Goal: Task Accomplishment & Management: Manage account settings

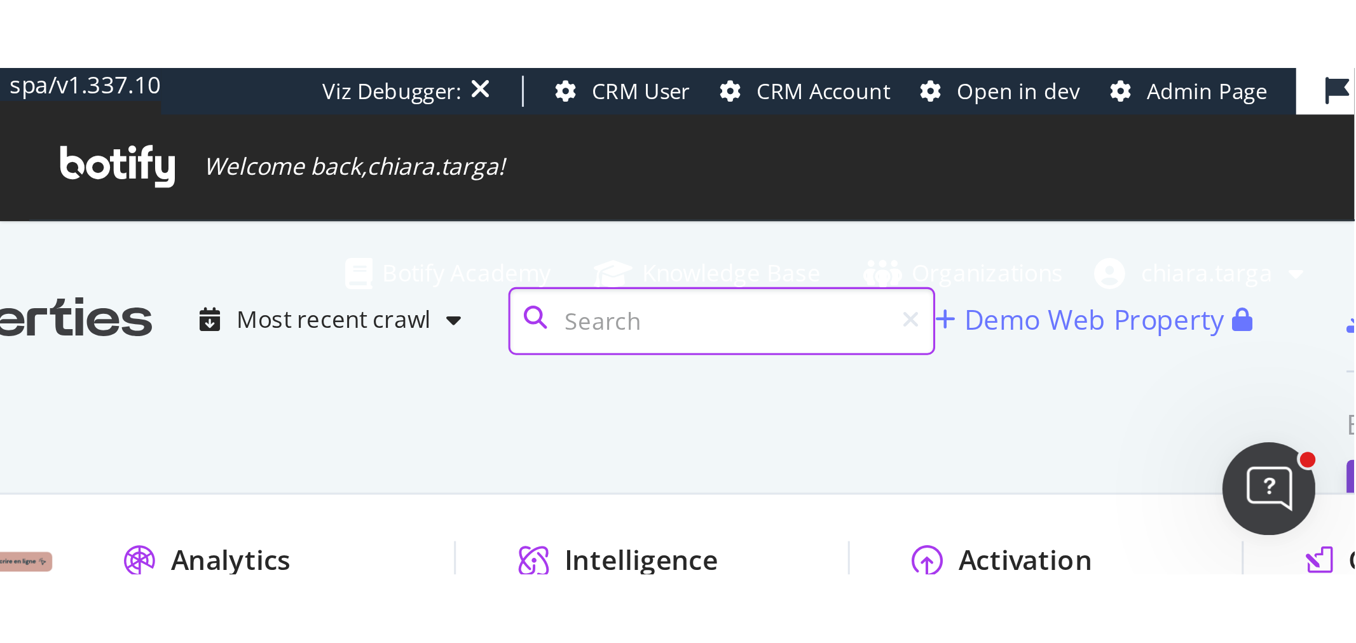
scroll to position [288, 676]
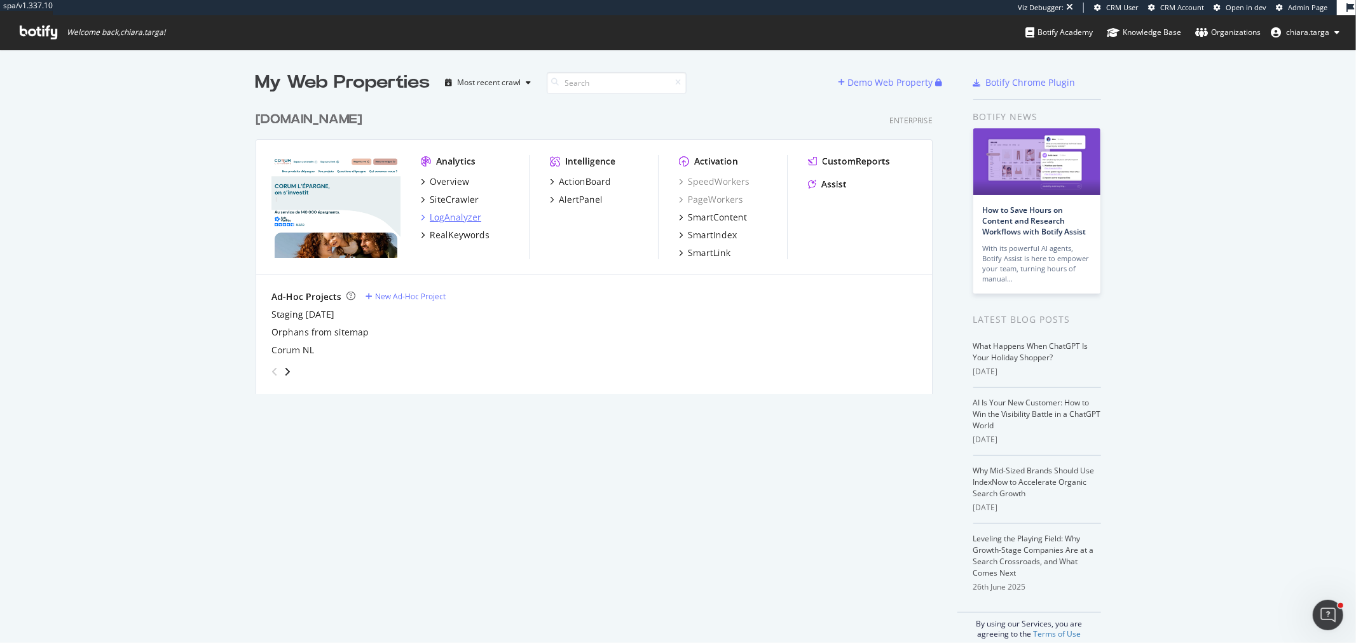
click at [455, 217] on div "LogAnalyzer" at bounding box center [455, 217] width 51 height 13
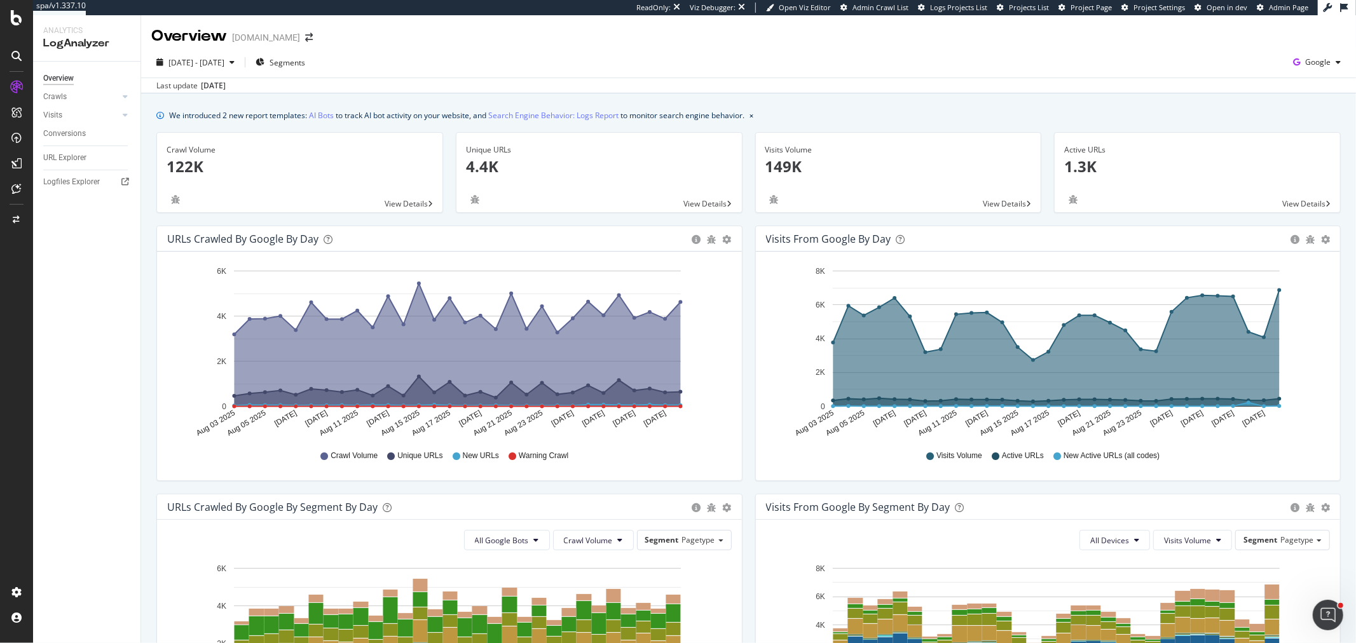
drag, startPoint x: 58, startPoint y: 97, endPoint x: 81, endPoint y: 112, distance: 27.1
click at [58, 97] on div "Crawls" at bounding box center [55, 96] width 24 height 13
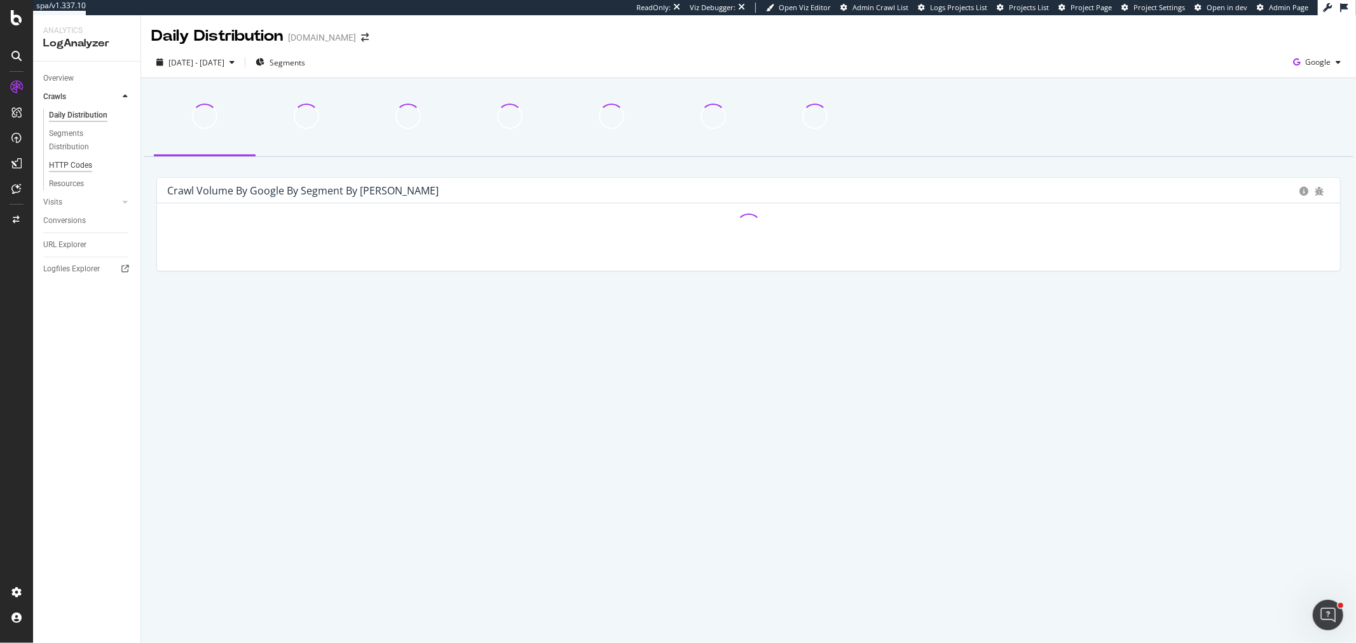
click at [83, 164] on div "HTTP Codes" at bounding box center [70, 165] width 43 height 13
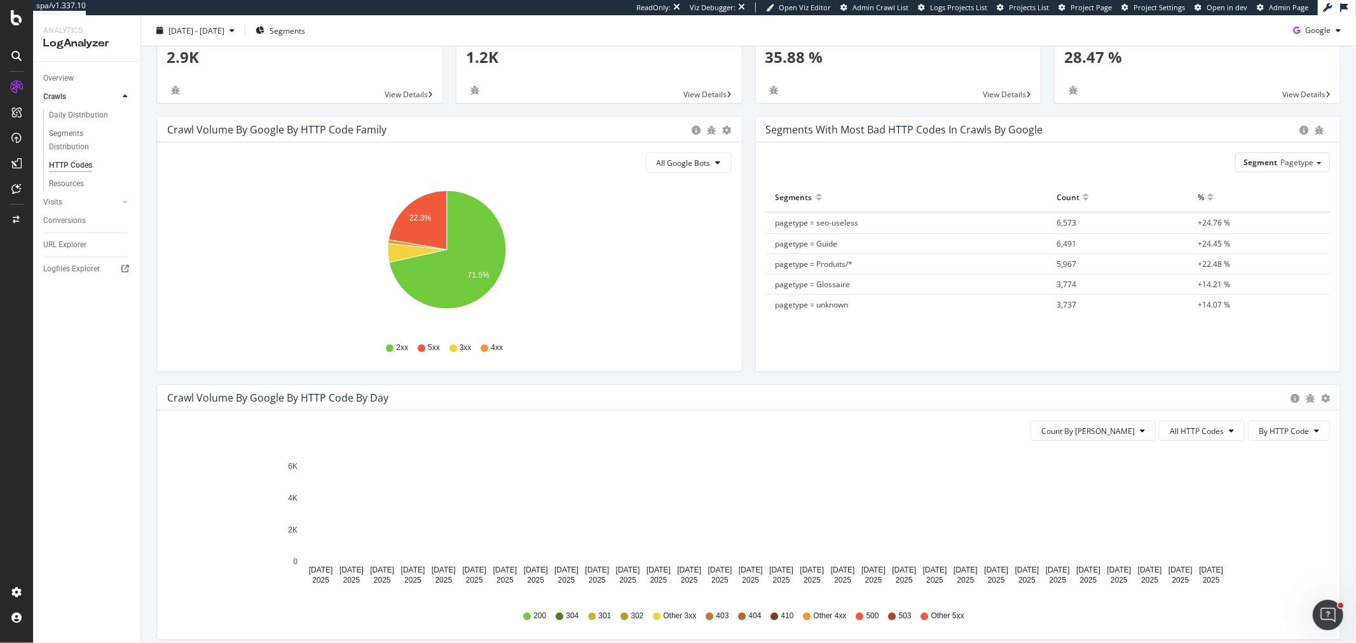
scroll to position [141, 0]
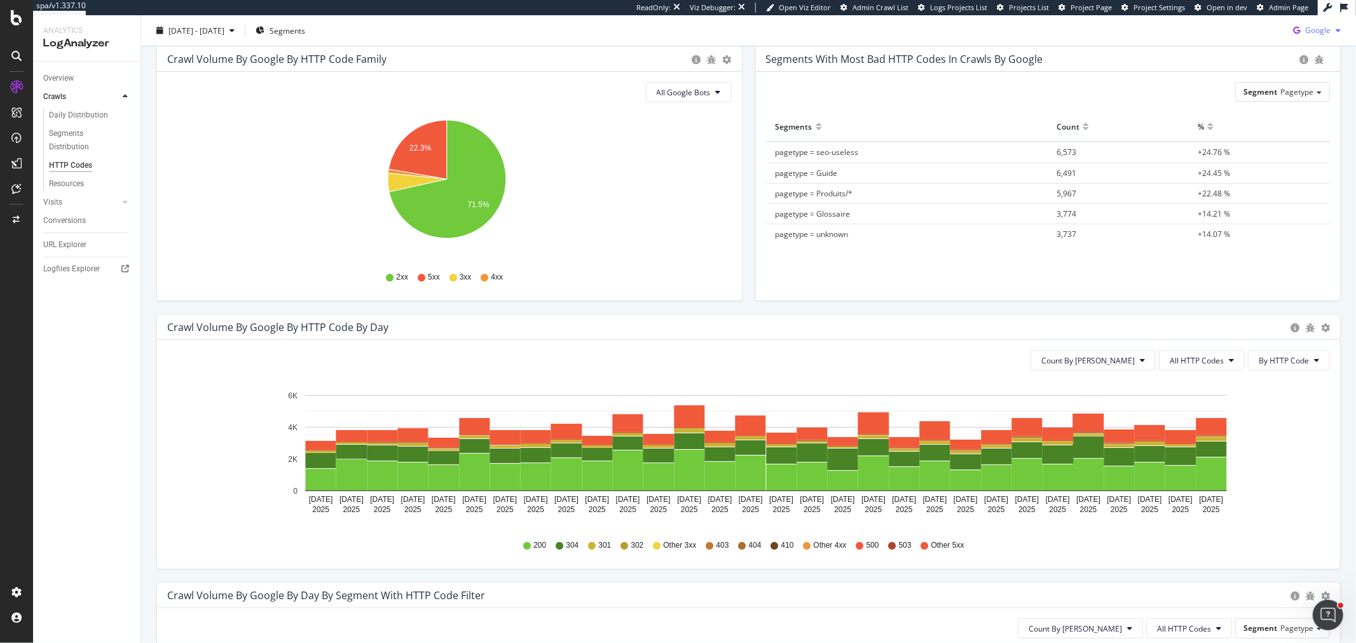
click at [1288, 27] on icon "button" at bounding box center [1296, 31] width 17 height 18
click at [1306, 78] on span "Bing" at bounding box center [1316, 79] width 47 height 11
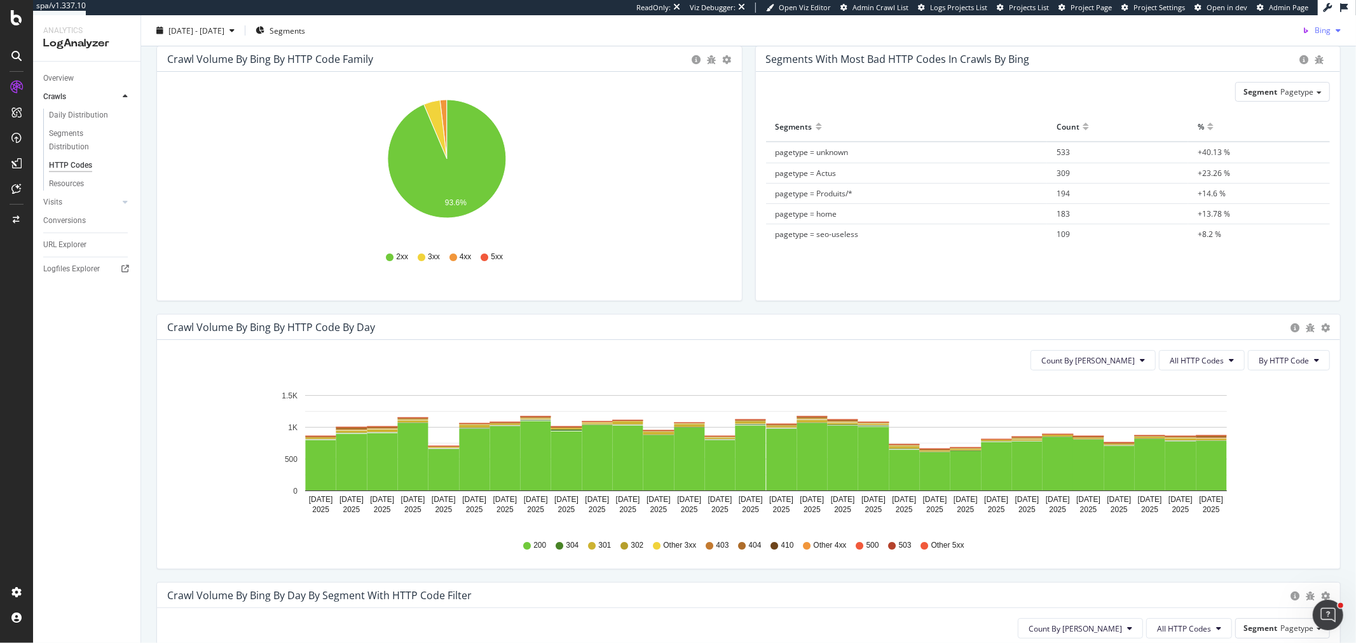
click at [1297, 28] on icon "button" at bounding box center [1305, 31] width 18 height 18
click at [1308, 53] on span "Google" at bounding box center [1318, 55] width 47 height 11
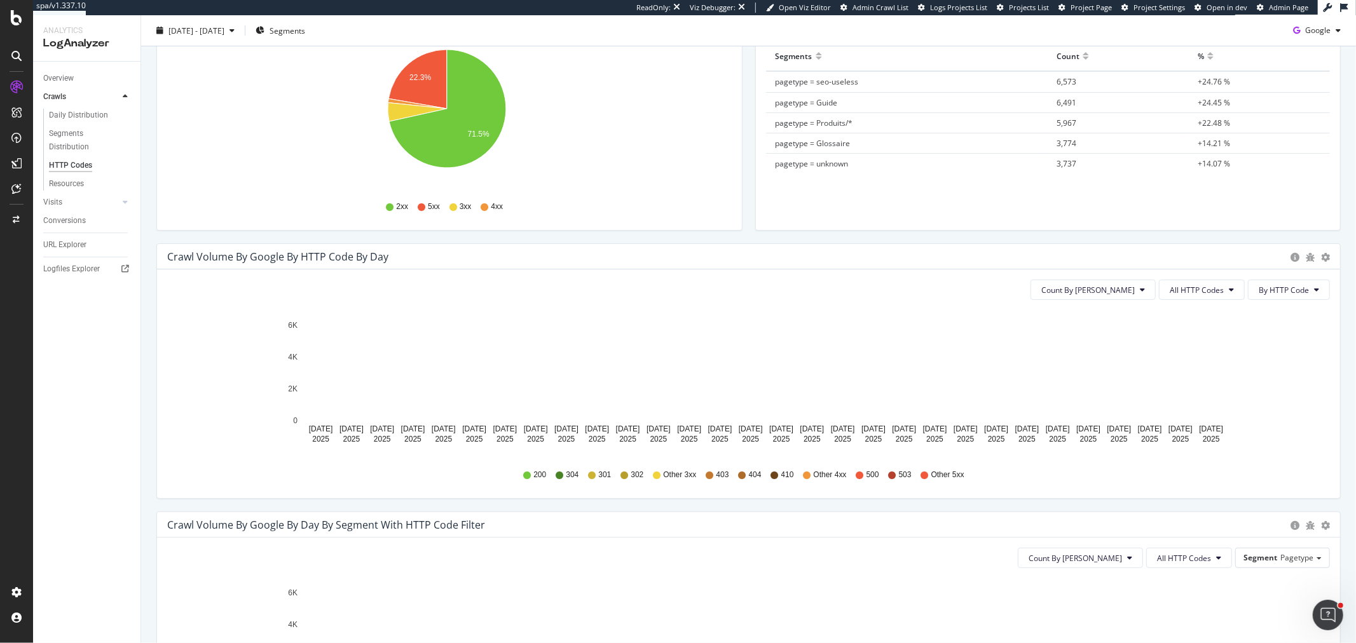
scroll to position [141, 0]
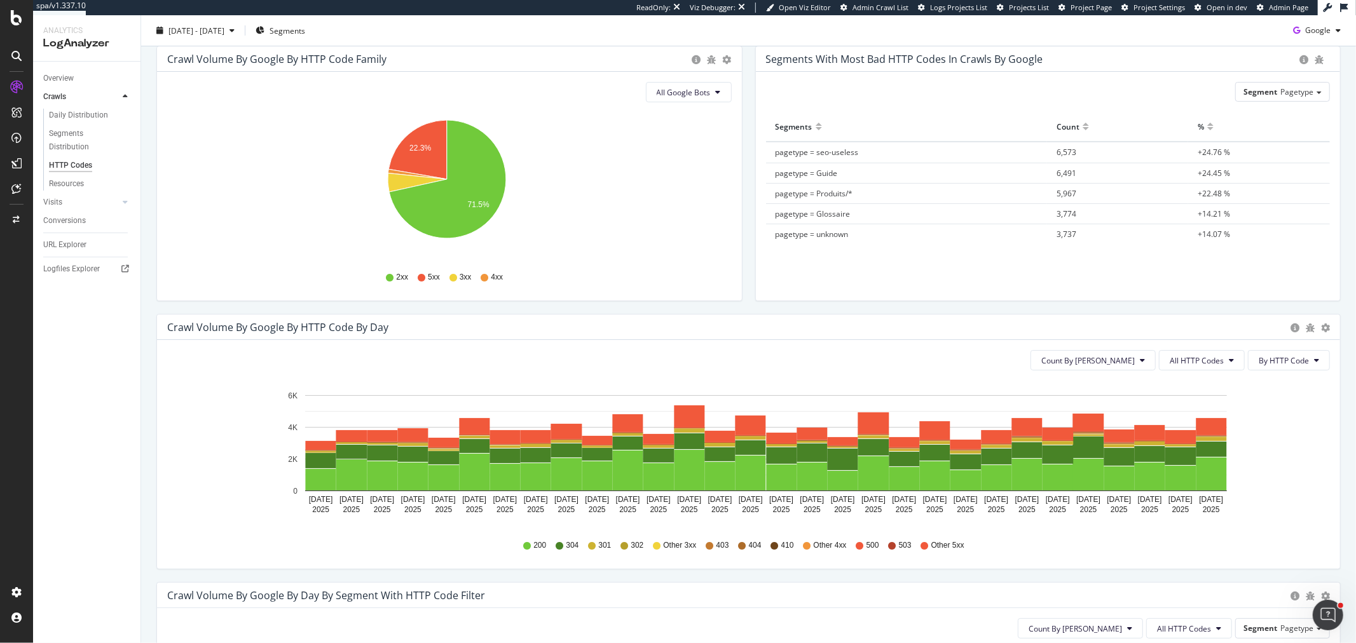
click at [1316, 41] on div "2025 Aug. 3rd - Sep. 1st Segments Google" at bounding box center [748, 32] width 1215 height 25
click at [1330, 33] on div "button" at bounding box center [1337, 31] width 15 height 8
click at [1319, 83] on span "Bing" at bounding box center [1316, 79] width 47 height 11
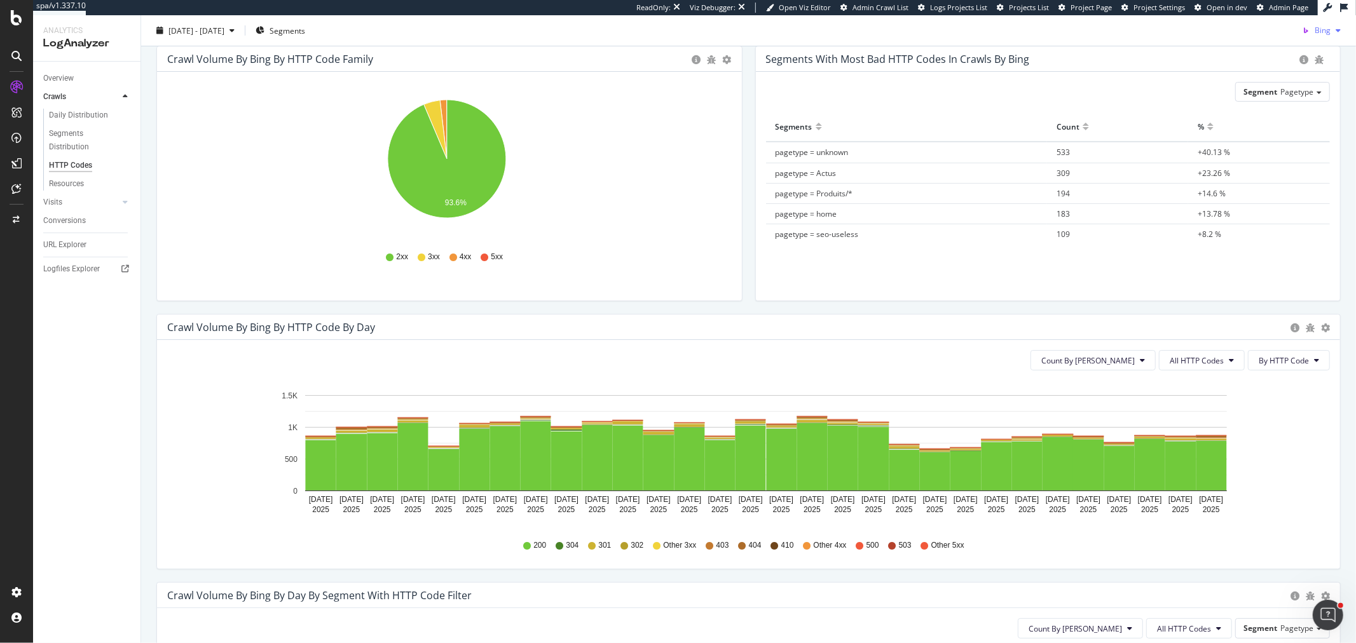
click at [1314, 34] on span "Bing" at bounding box center [1322, 30] width 16 height 11
click at [1314, 57] on span "Google" at bounding box center [1318, 55] width 47 height 11
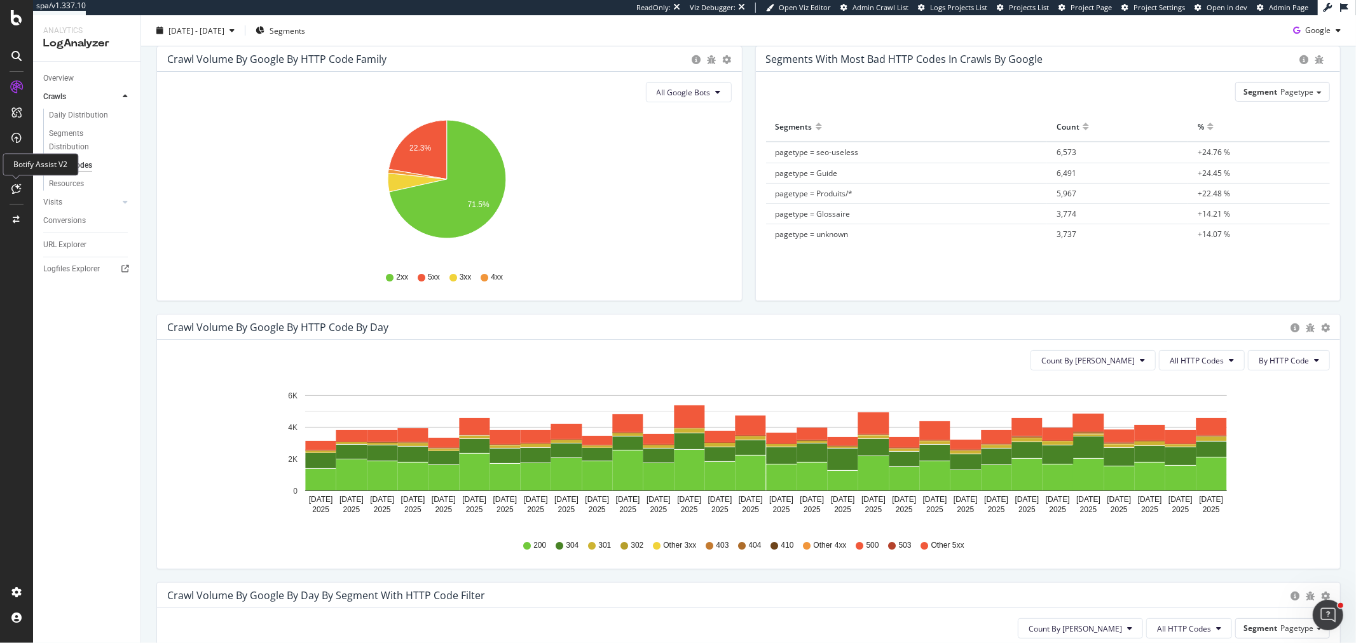
click at [21, 187] on icon at bounding box center [17, 189] width 10 height 10
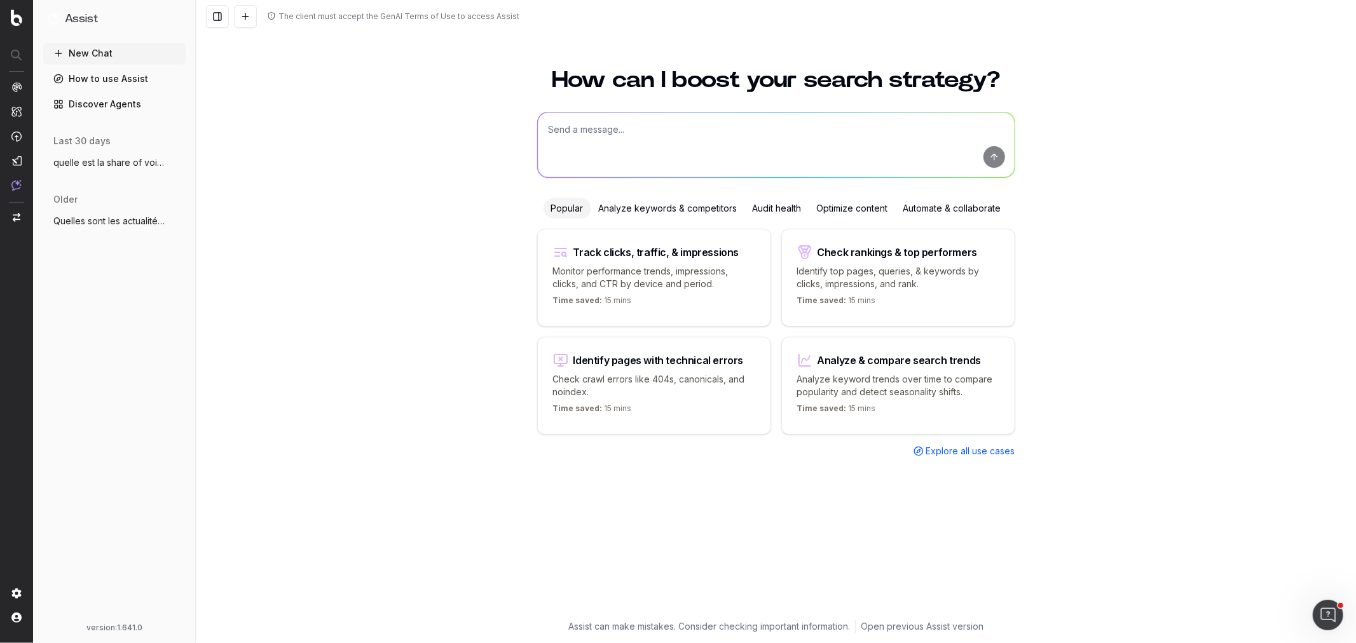
click at [685, 206] on div "Analyze keywords & competitors" at bounding box center [668, 208] width 154 height 20
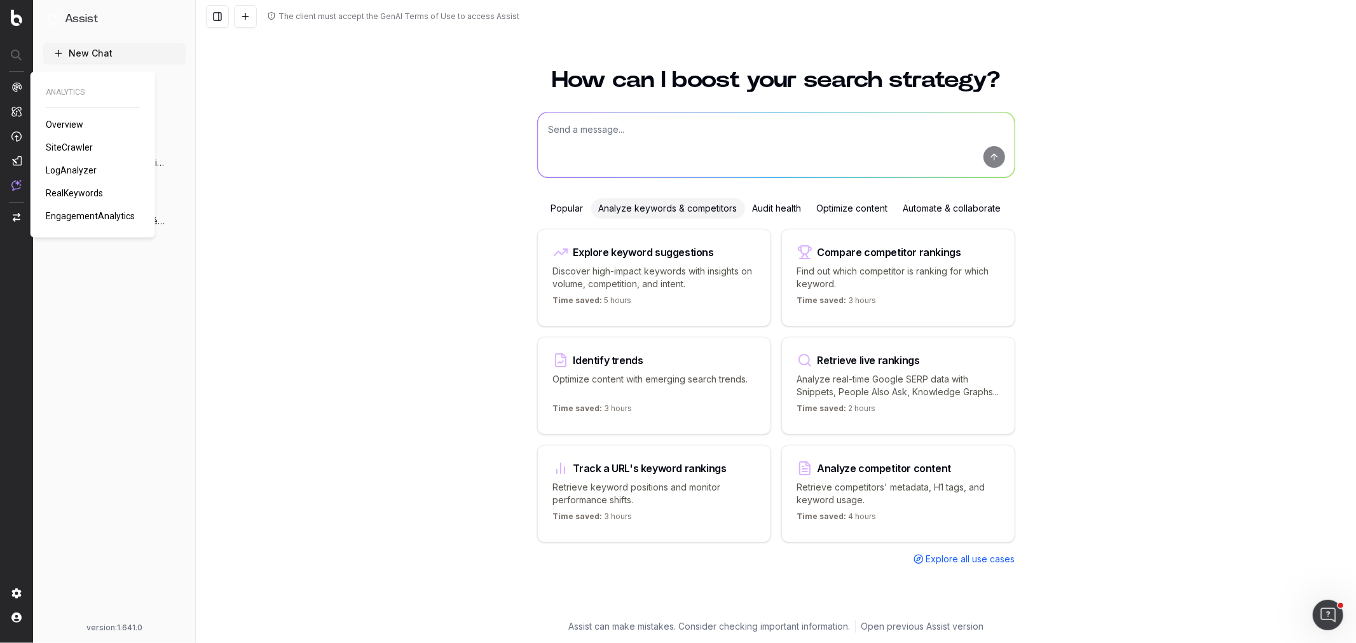
click at [68, 196] on span "RealKeywords" at bounding box center [74, 193] width 57 height 10
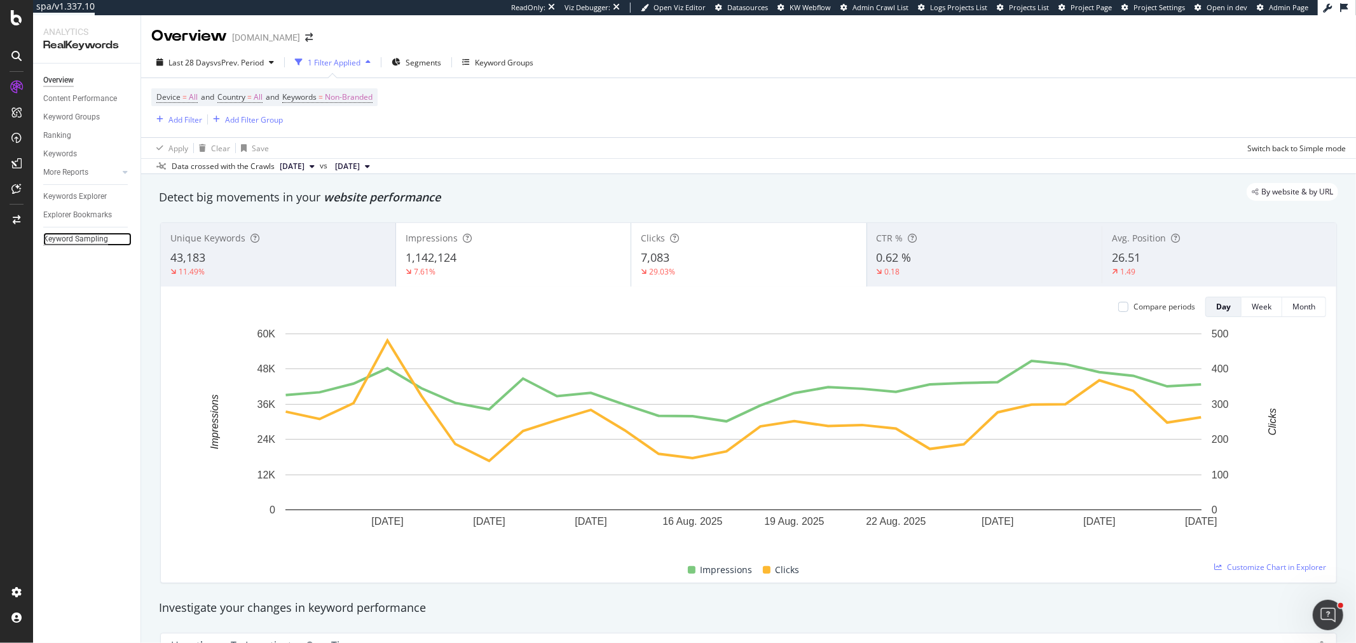
click at [95, 240] on div "Keyword Sampling" at bounding box center [75, 239] width 65 height 13
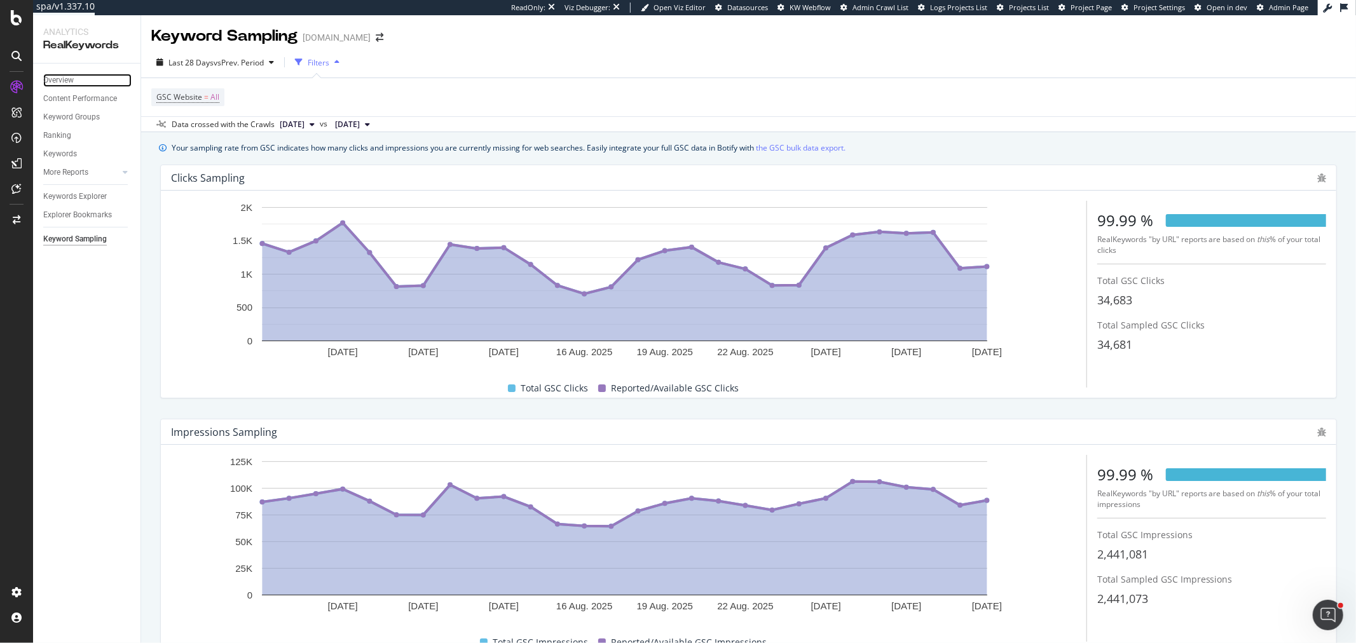
drag, startPoint x: 65, startPoint y: 78, endPoint x: 1, endPoint y: 282, distance: 214.5
click at [65, 78] on div "Overview" at bounding box center [58, 80] width 31 height 13
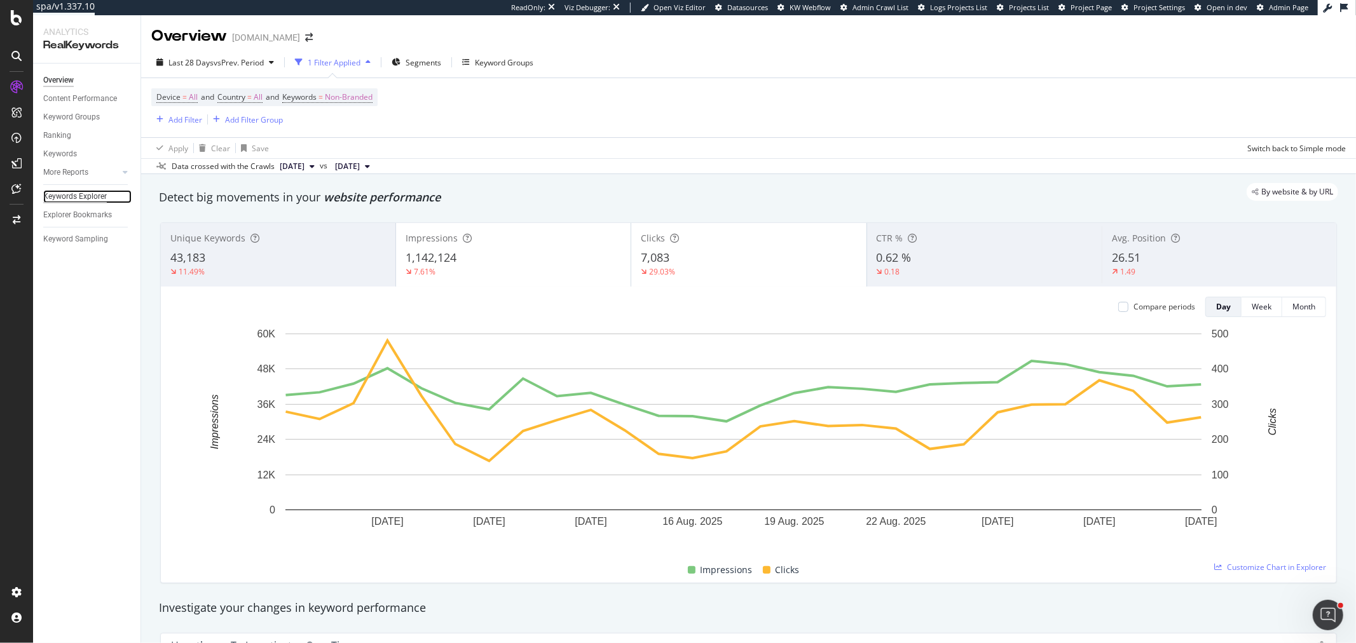
click at [90, 198] on div "Keywords Explorer" at bounding box center [75, 196] width 64 height 13
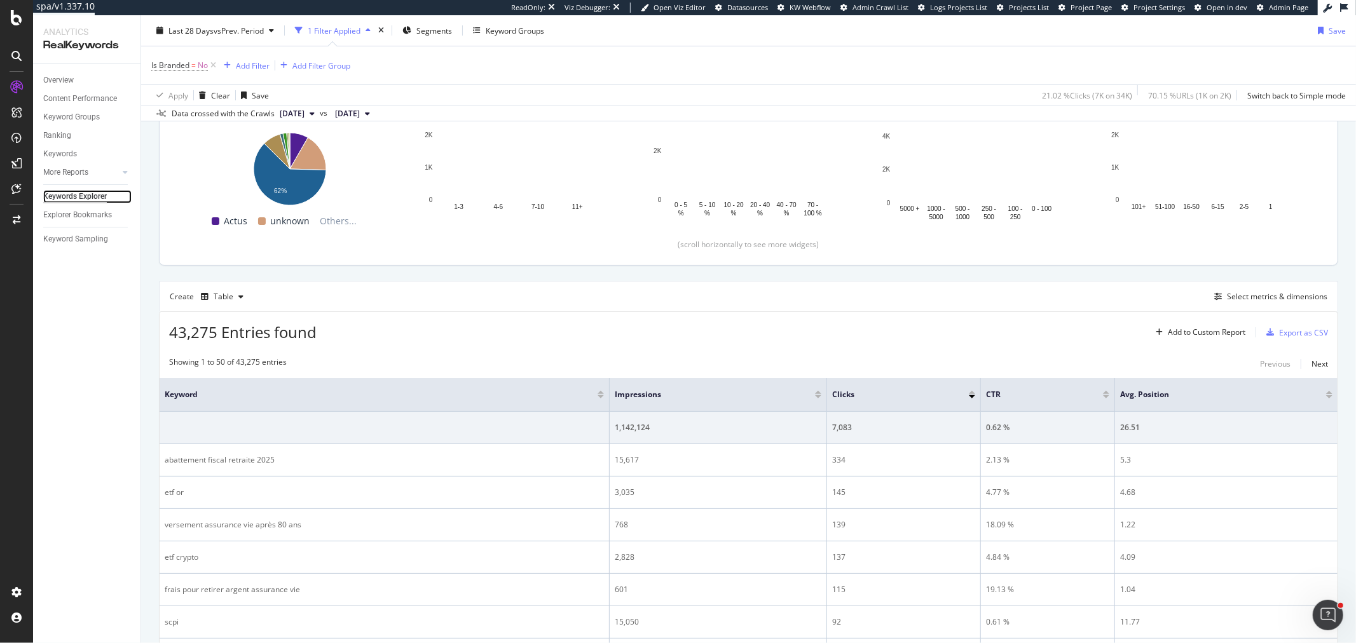
scroll to position [212, 0]
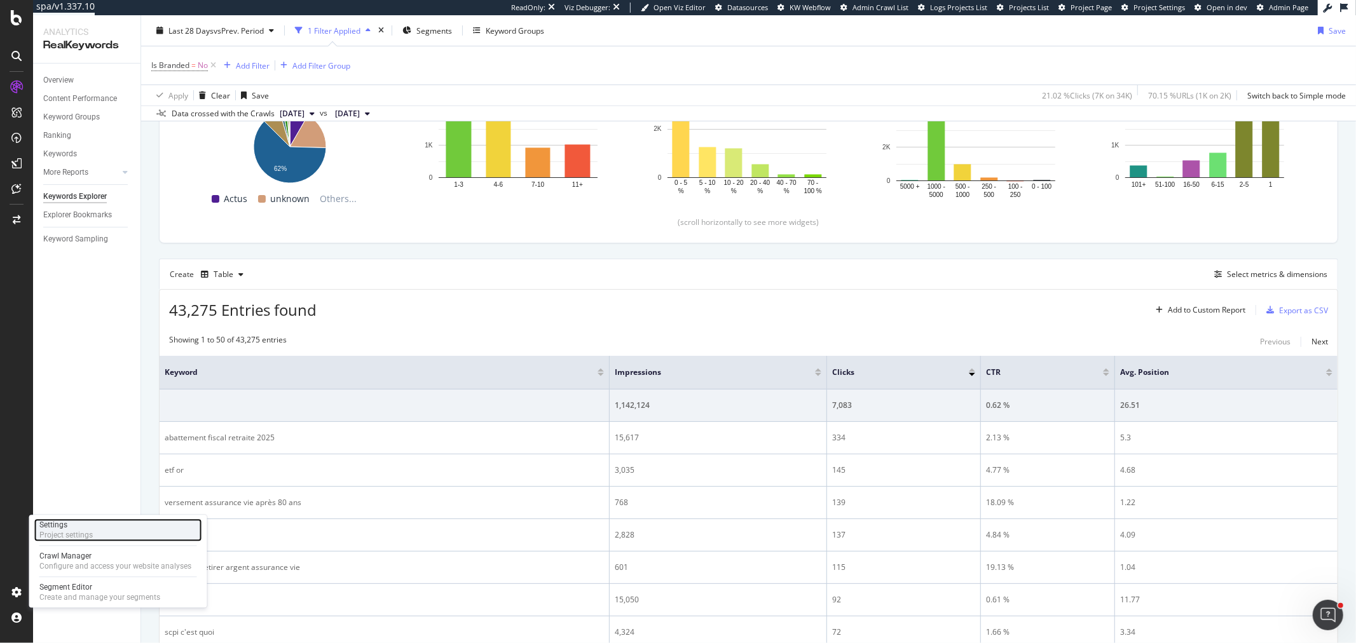
click at [87, 534] on div "Project settings" at bounding box center [65, 535] width 53 height 10
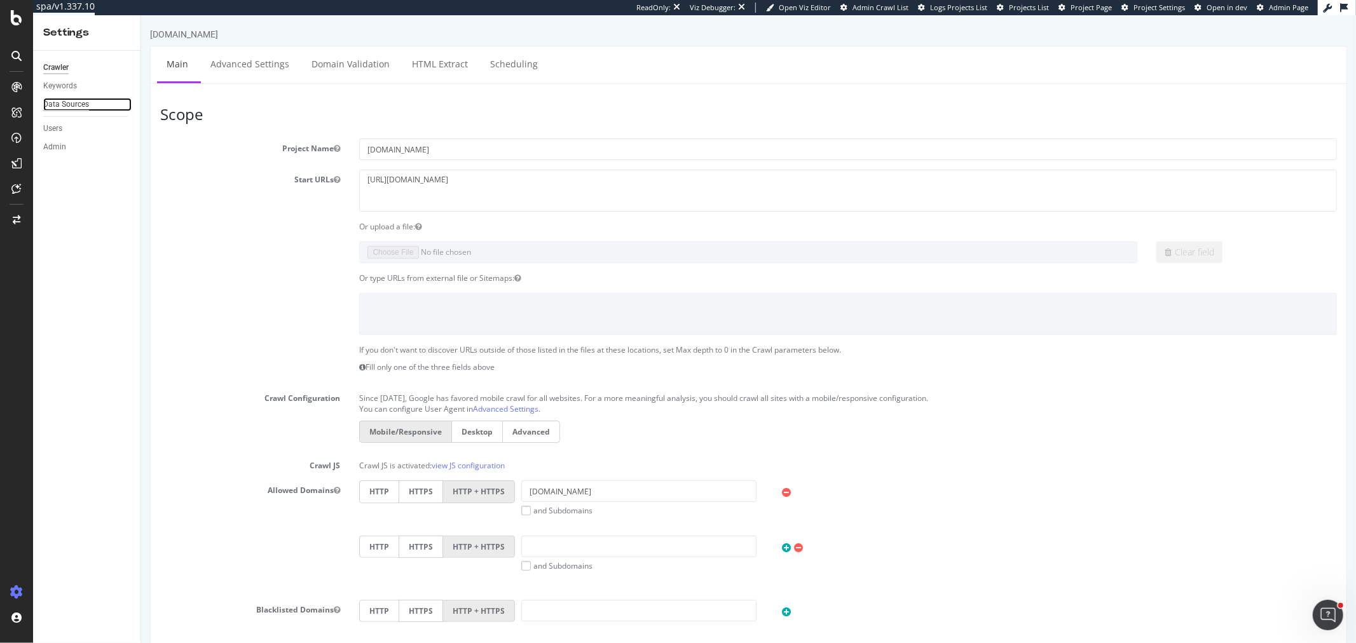
click at [79, 107] on div "Data Sources" at bounding box center [66, 104] width 46 height 13
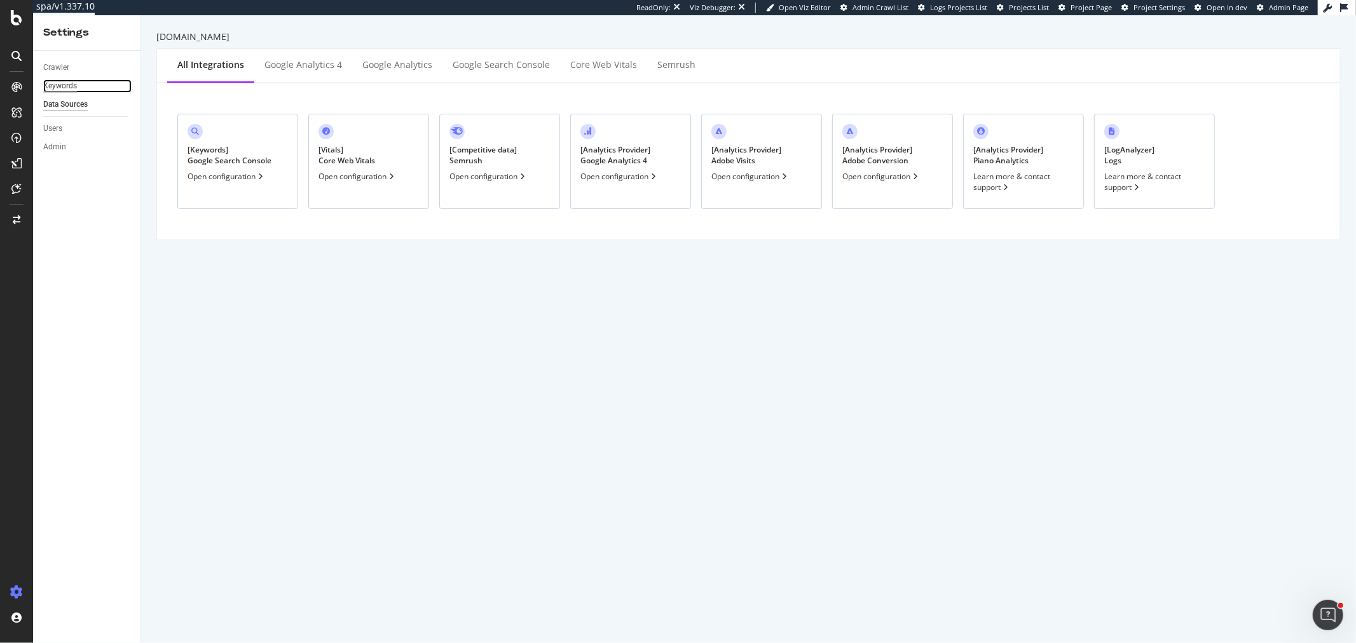
click at [65, 91] on div "Keywords" at bounding box center [60, 85] width 34 height 13
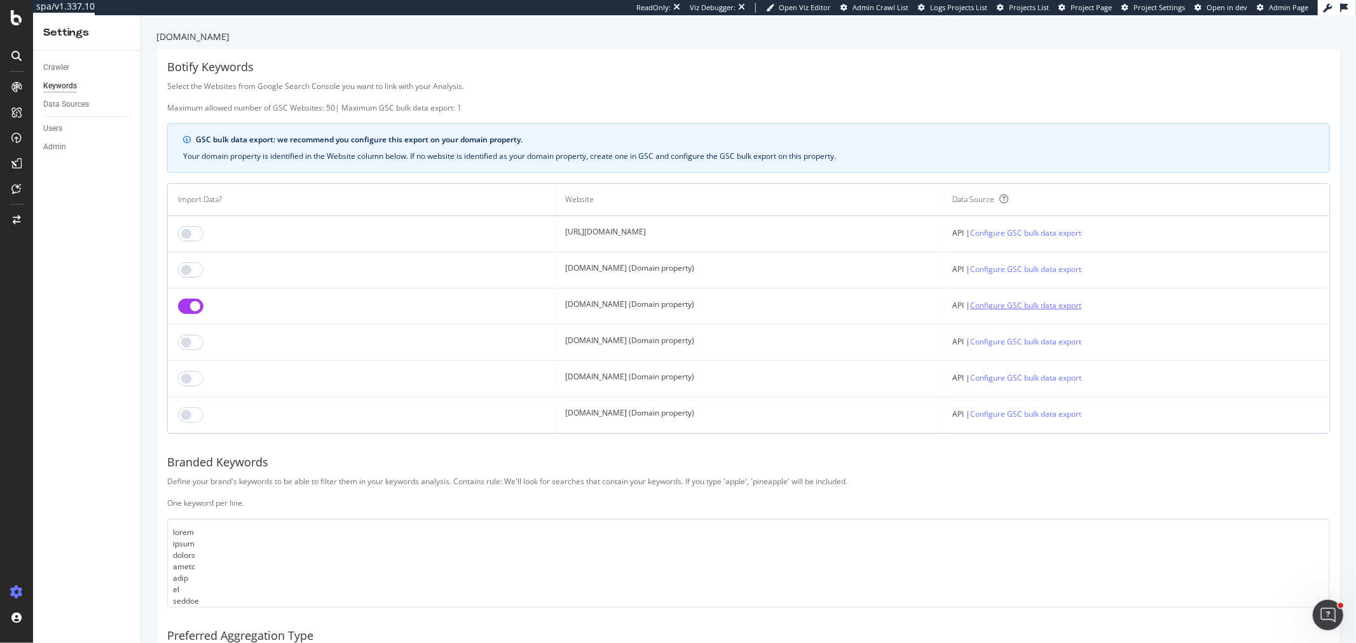
click at [990, 304] on link "Configure GSC bulk data export" at bounding box center [1025, 305] width 111 height 13
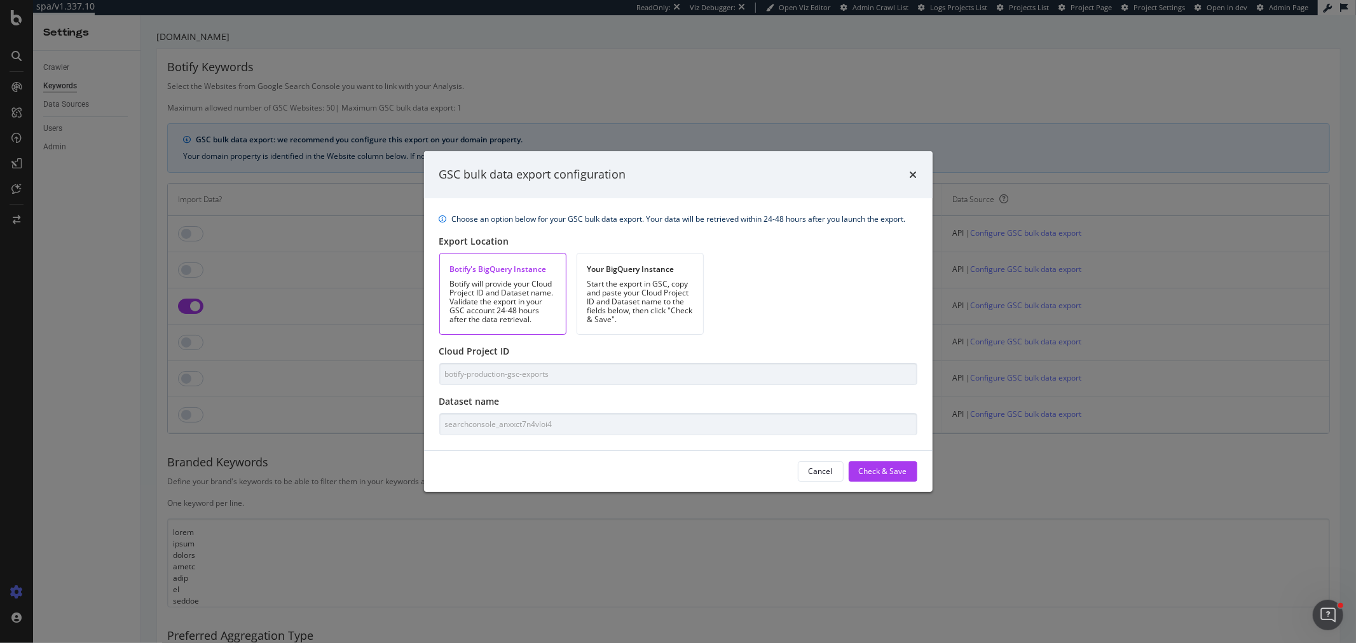
click at [538, 299] on div "Botify will provide your Cloud Project ID and Dataset name. Validate the export…" at bounding box center [502, 302] width 105 height 44
click at [909, 174] on icon "times" at bounding box center [913, 175] width 8 height 10
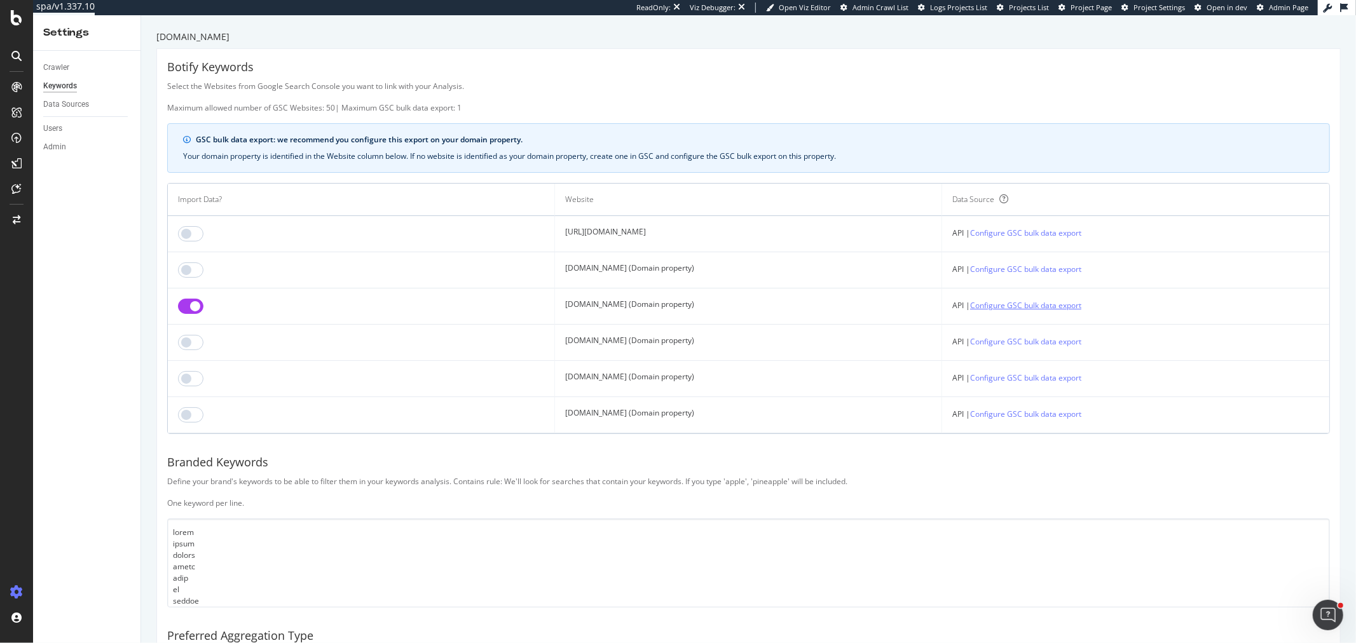
click at [1044, 310] on link "Configure GSC bulk data export" at bounding box center [1025, 305] width 111 height 13
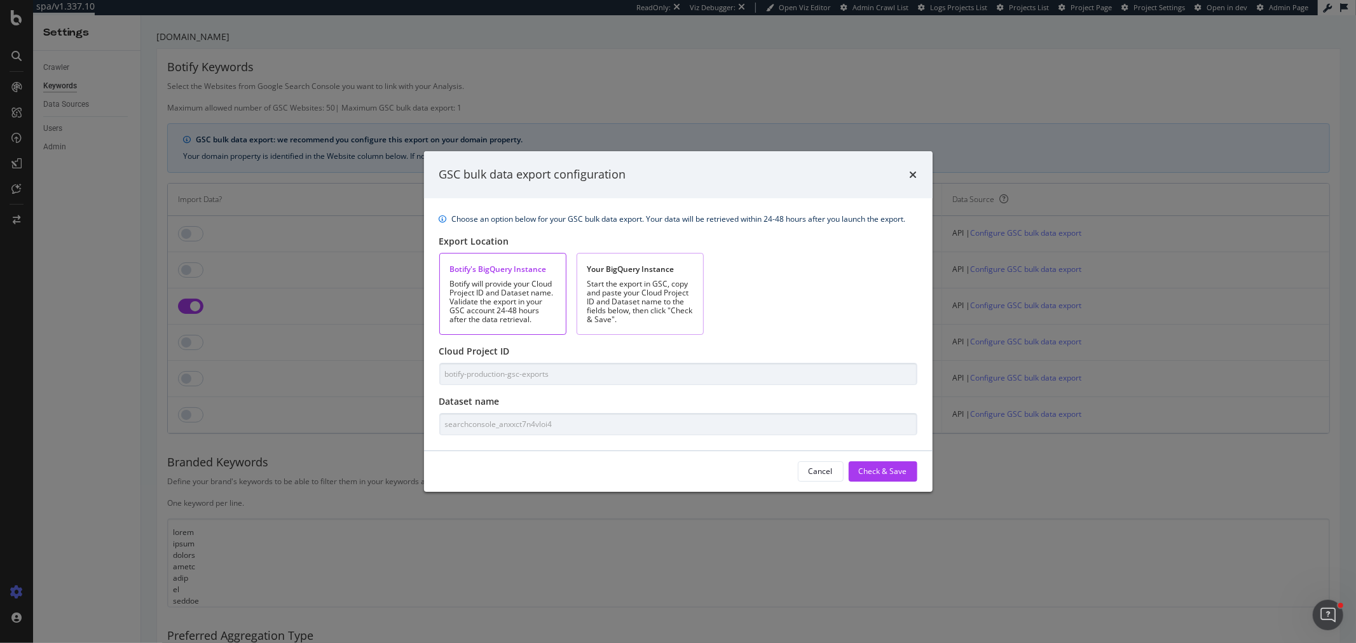
click at [611, 291] on div "Start the export in GSC, copy and paste your Cloud Project ID and Dataset name …" at bounding box center [639, 302] width 105 height 44
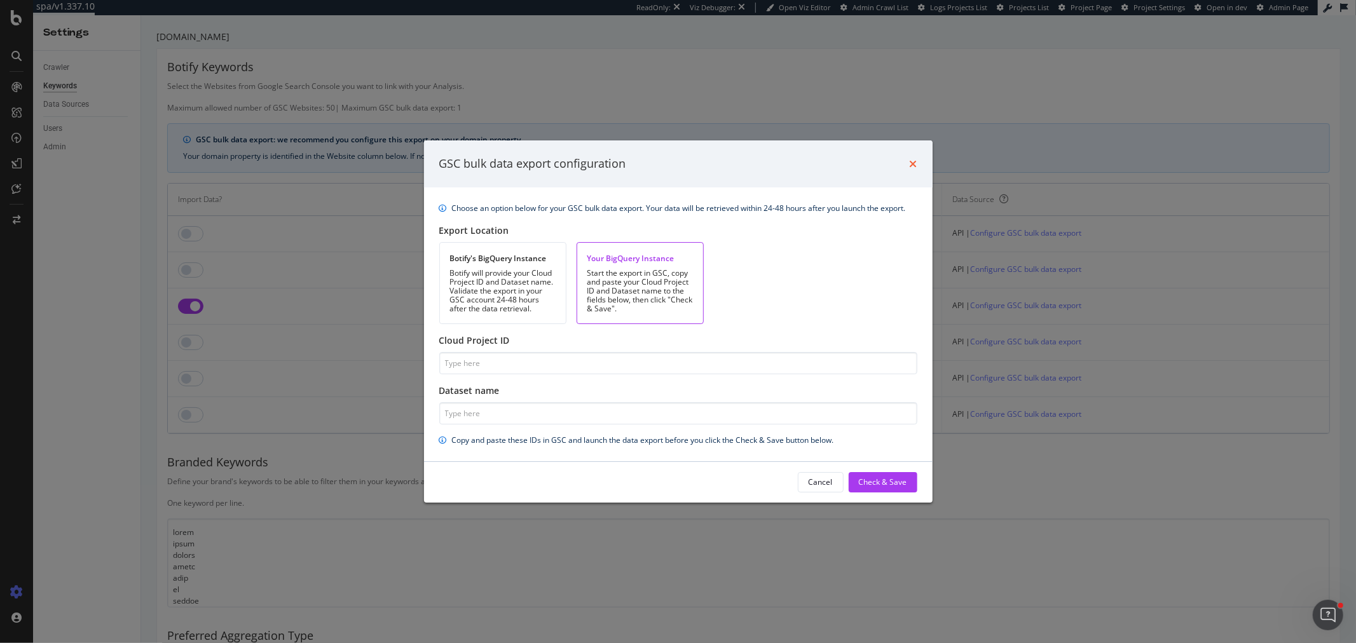
click at [910, 164] on icon "times" at bounding box center [913, 164] width 8 height 10
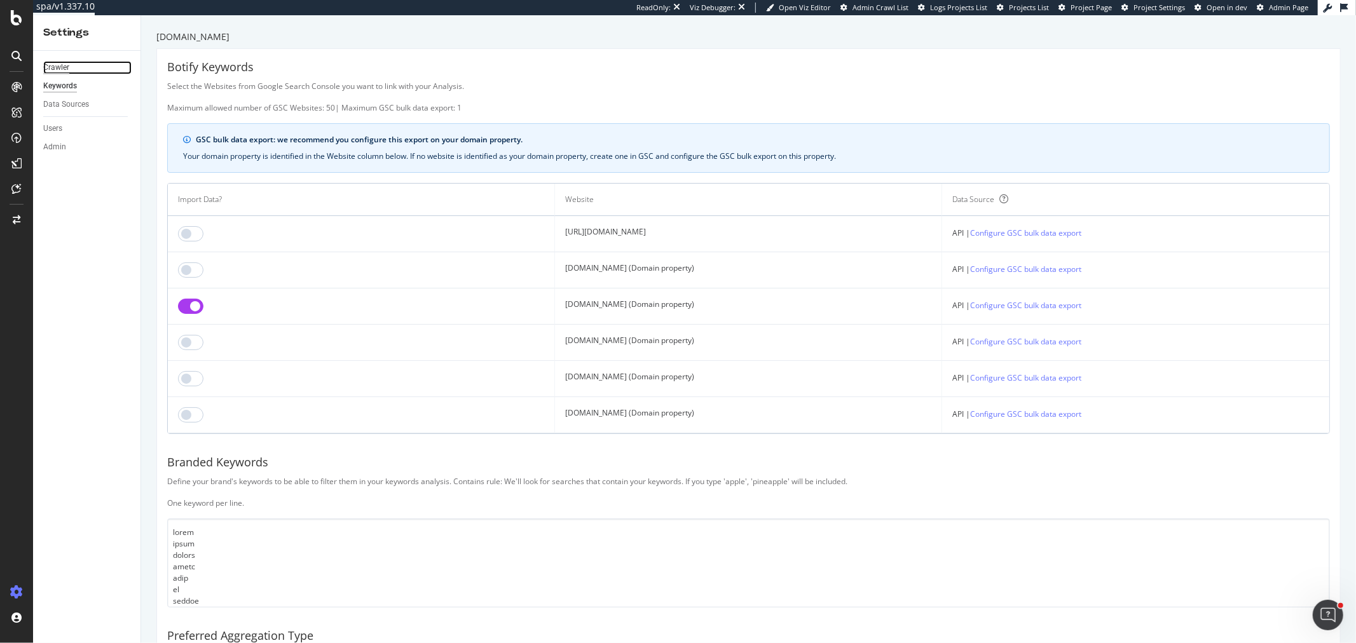
click at [59, 69] on div "Crawler" at bounding box center [56, 67] width 26 height 13
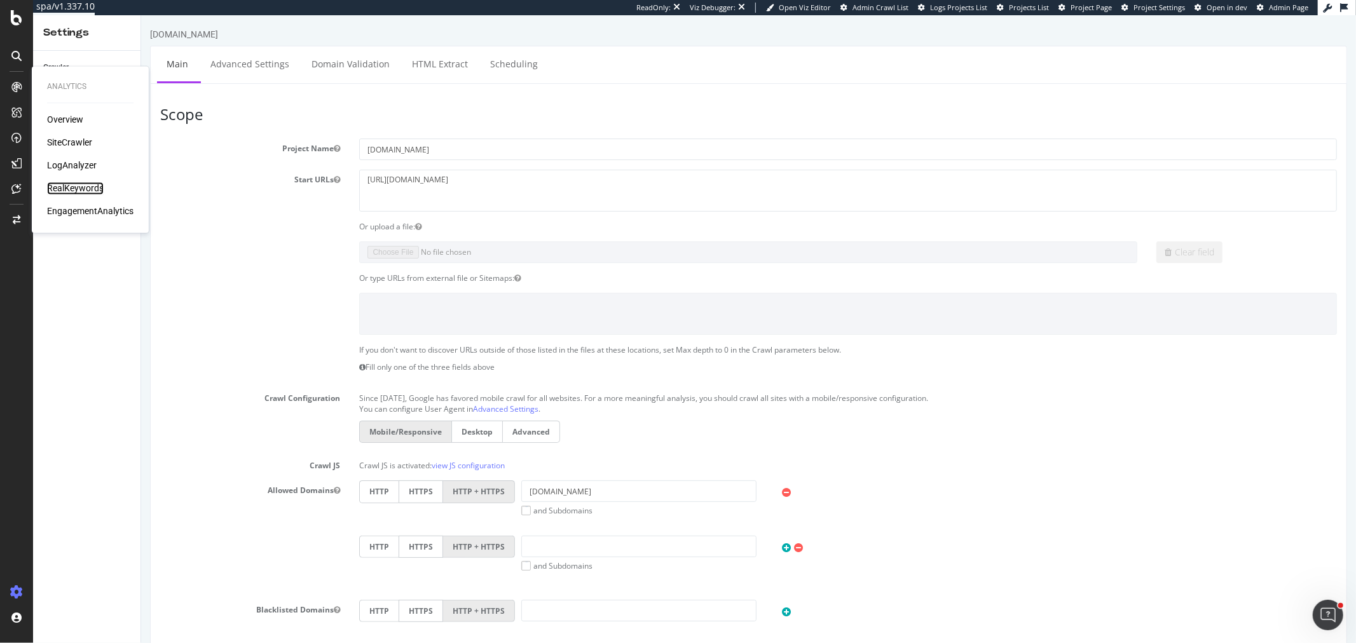
click at [80, 191] on div "RealKeywords" at bounding box center [75, 188] width 57 height 13
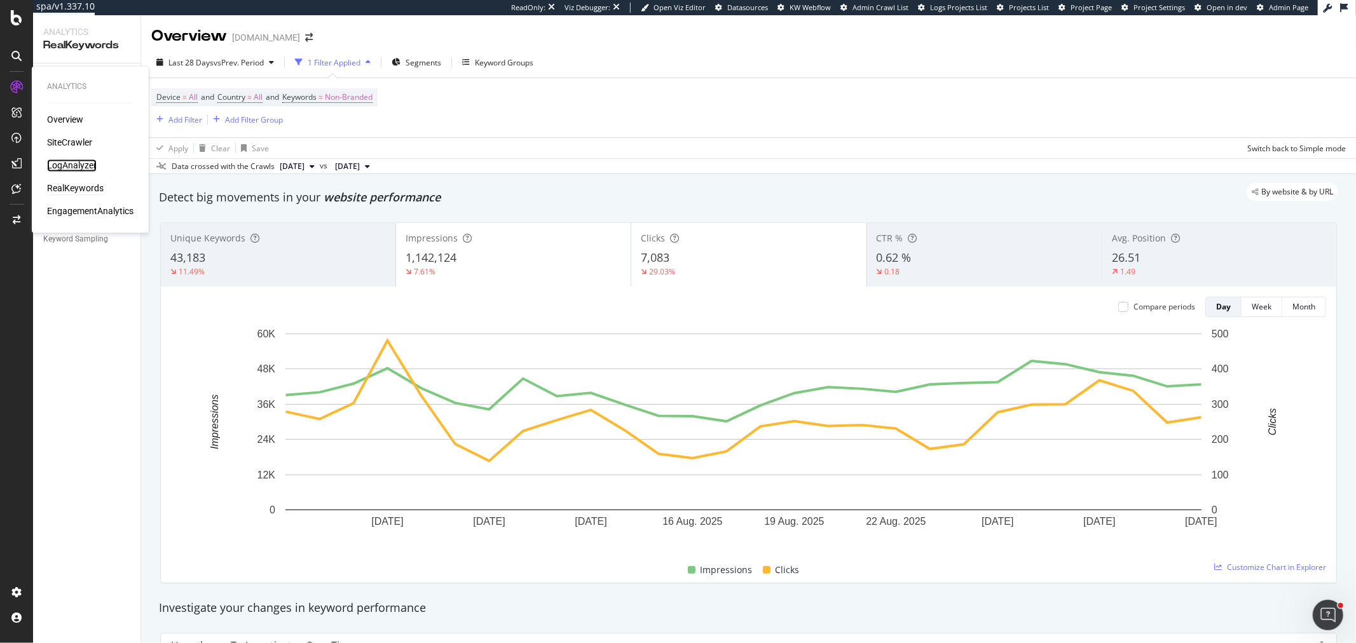
click at [71, 167] on div "LogAnalyzer" at bounding box center [72, 166] width 50 height 13
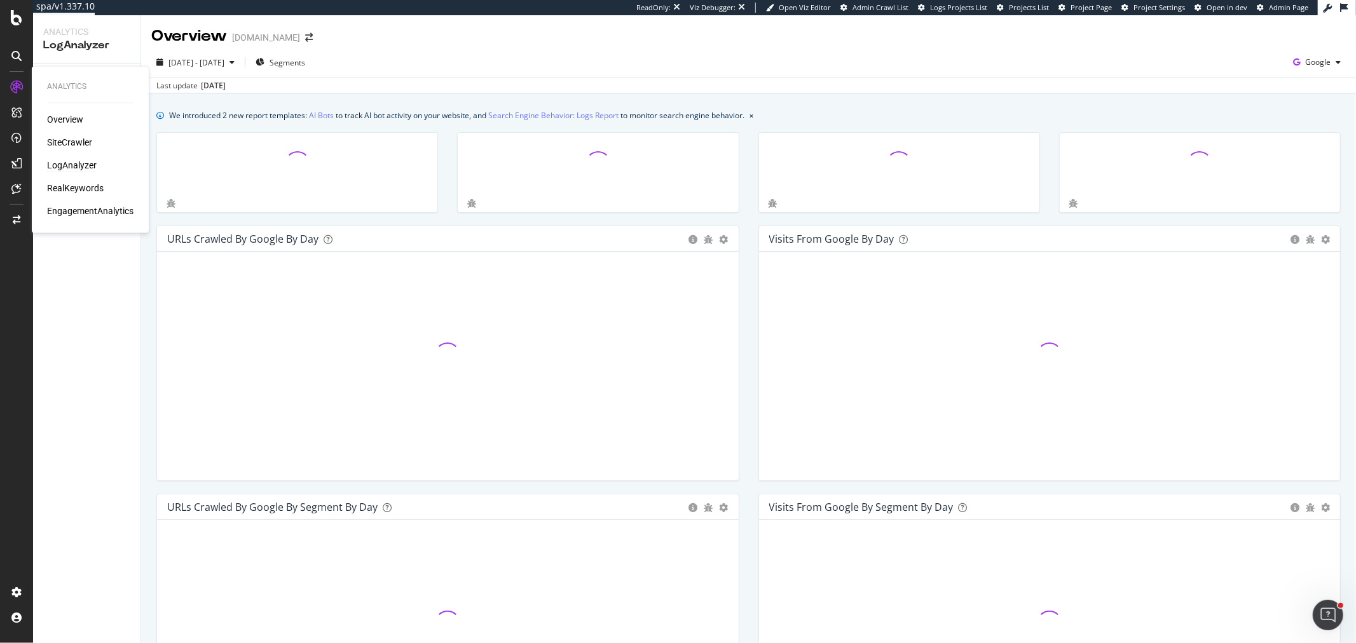
click at [1314, 71] on div "Google" at bounding box center [1317, 62] width 58 height 19
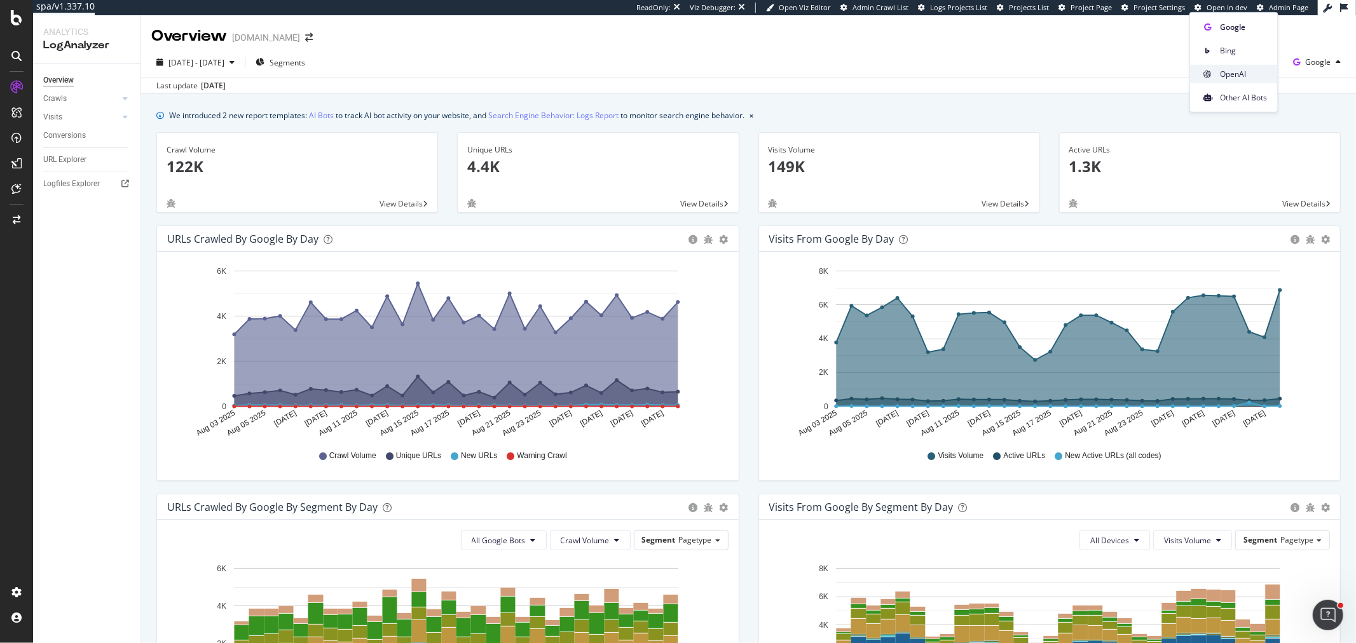
click at [1242, 77] on span "OpenAI" at bounding box center [1243, 73] width 47 height 11
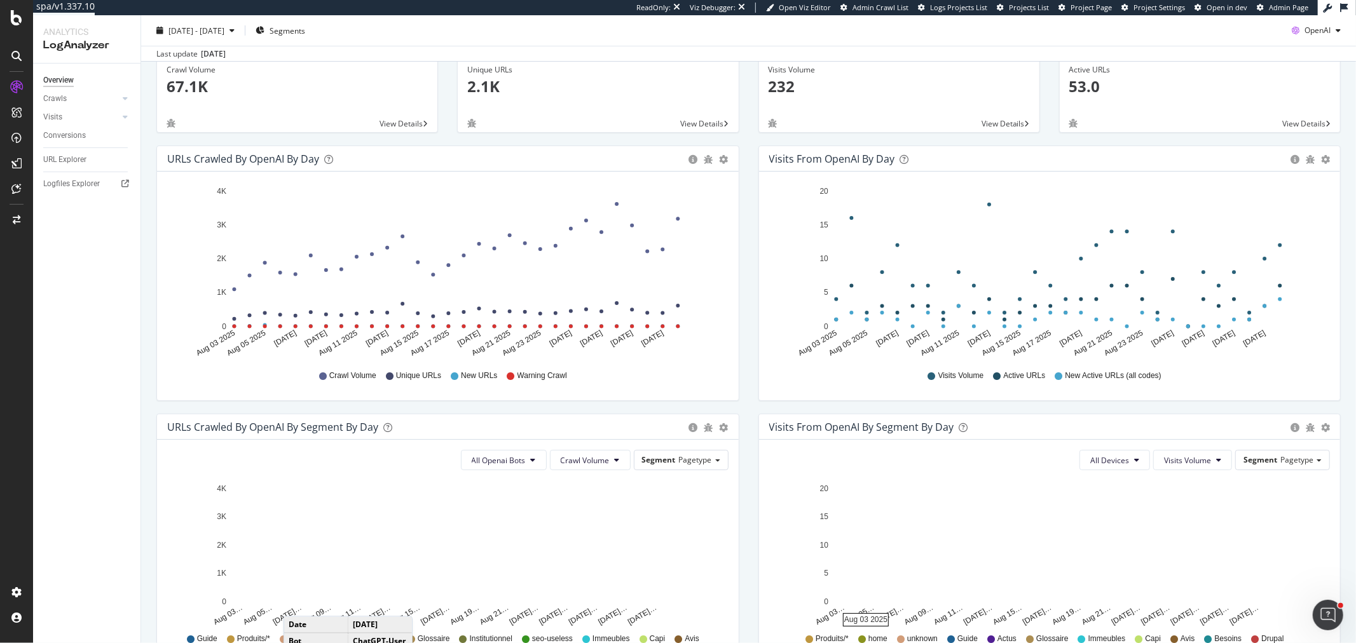
scroll to position [79, 0]
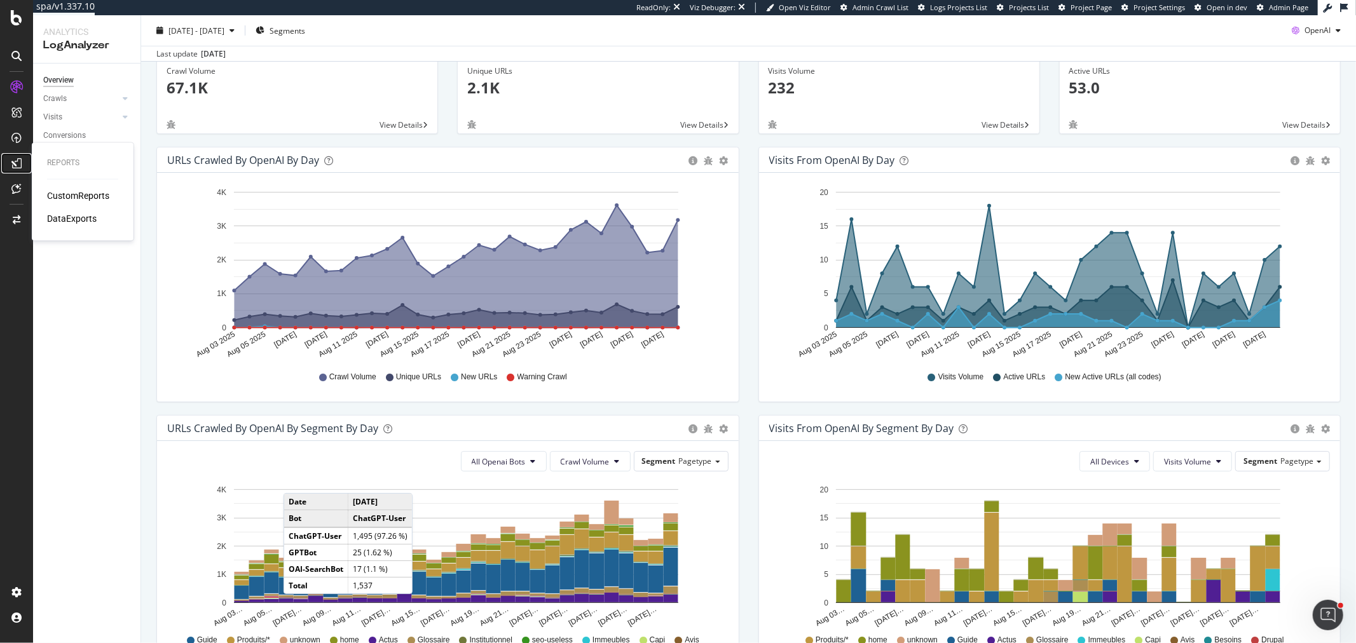
click at [20, 163] on icon at bounding box center [16, 163] width 10 height 10
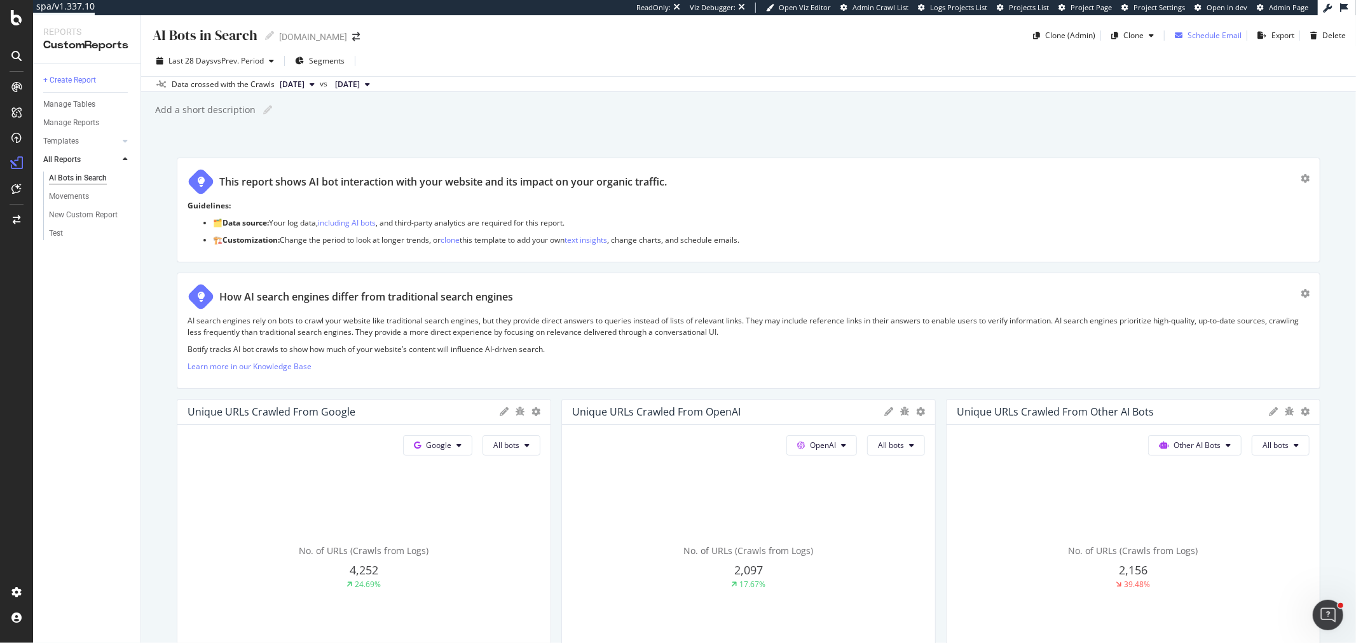
click at [1191, 41] on div "Schedule Email" at bounding box center [1214, 35] width 54 height 11
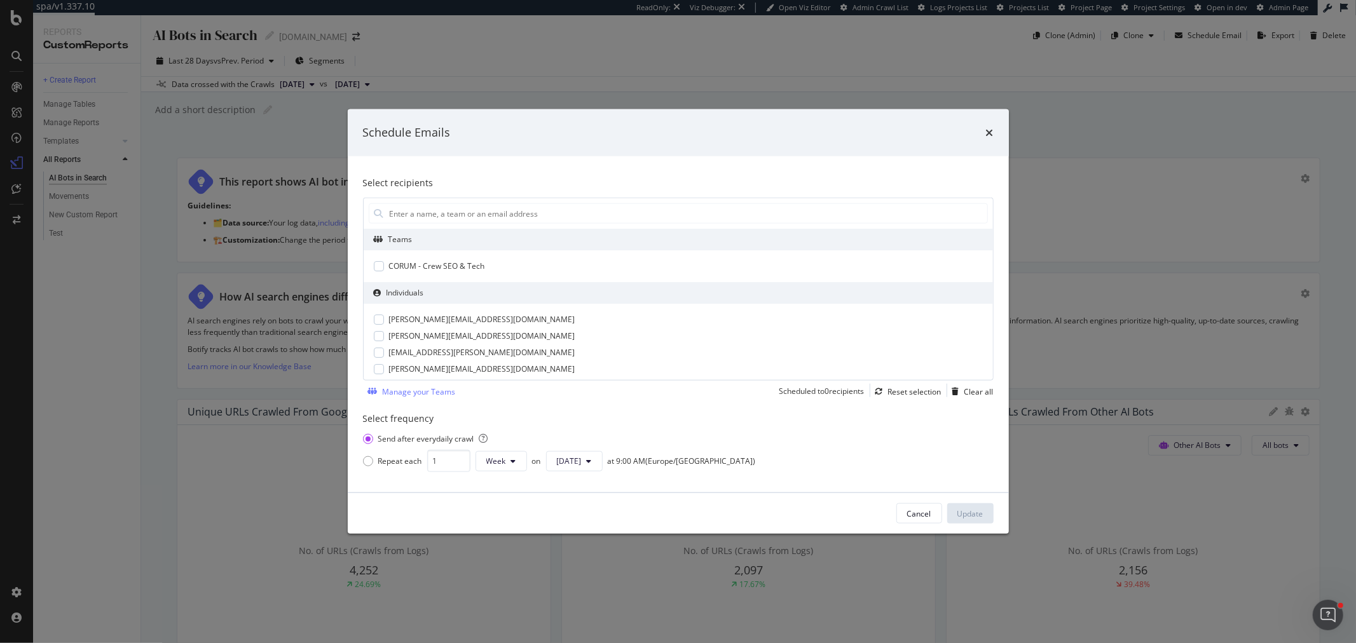
click at [931, 79] on div "Schedule Emails Select recipients Teams CORUM - Crew SEO & Tech Individuals ale…" at bounding box center [678, 321] width 1356 height 643
click at [988, 132] on div "AI Bots in Search AI Bots in Search www.corum.fr Clone (Admin) Clone Schedule E…" at bounding box center [748, 329] width 1215 height 628
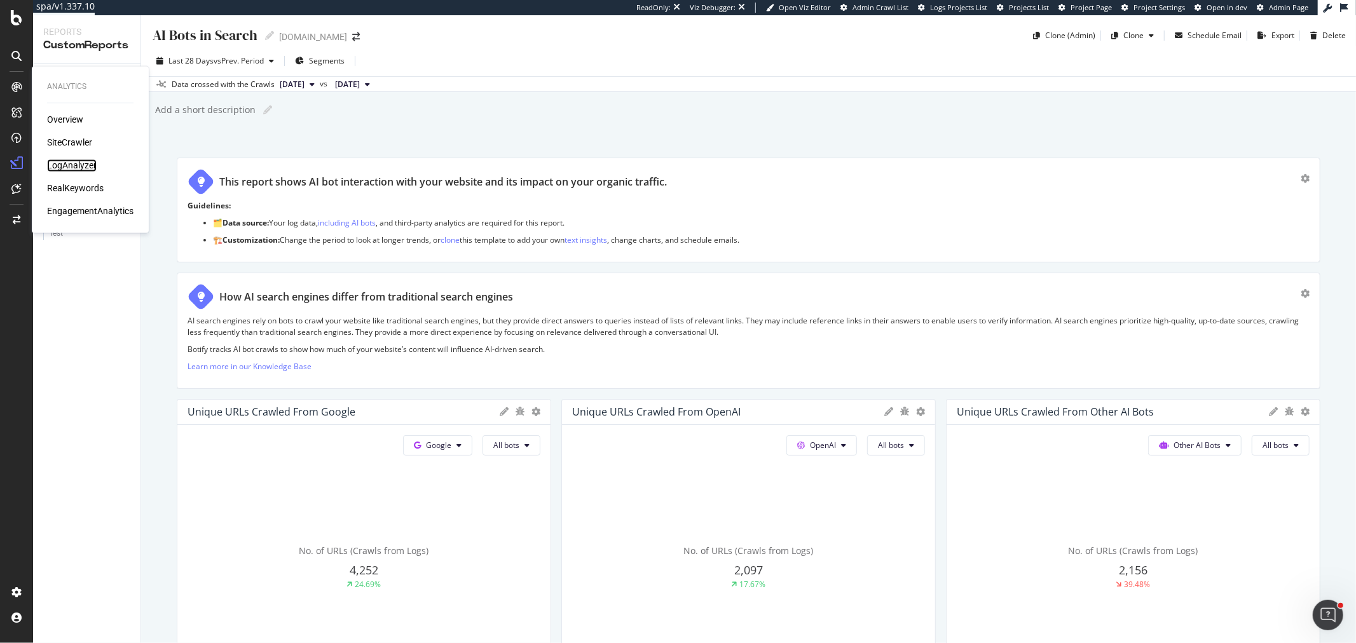
click at [71, 160] on div "LogAnalyzer" at bounding box center [72, 166] width 50 height 13
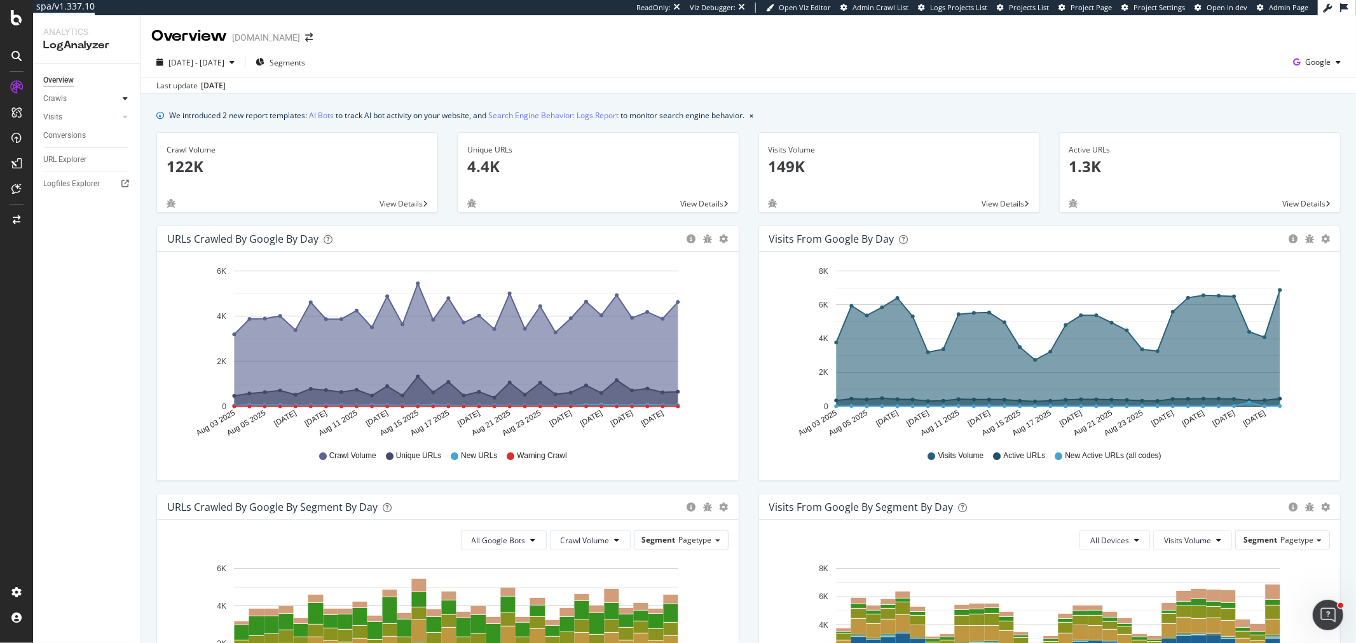
click at [128, 100] on div at bounding box center [125, 98] width 13 height 13
click at [77, 162] on div "HTTP Codes" at bounding box center [70, 167] width 43 height 13
